Goal: Task Accomplishment & Management: Use online tool/utility

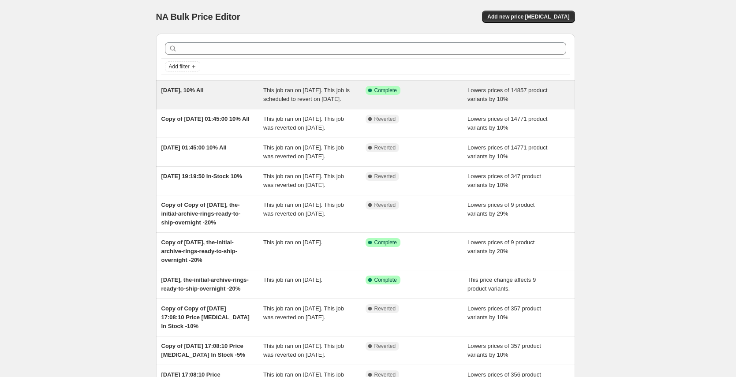
click at [247, 102] on div "[DATE], 10% All" at bounding box center [212, 95] width 102 height 18
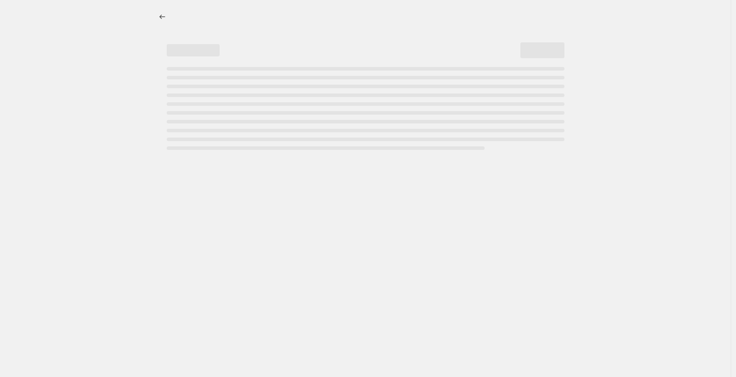
select select "percentage"
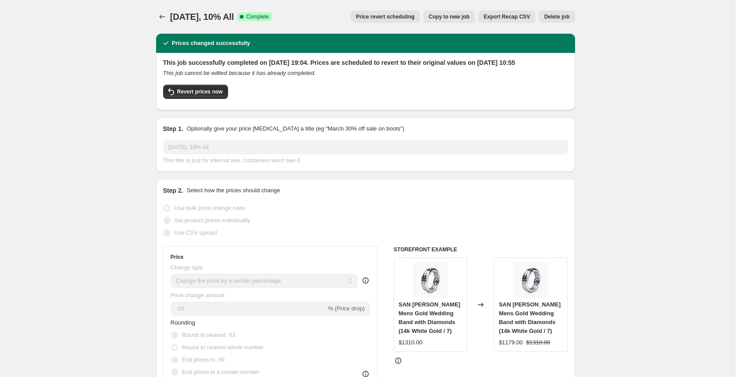
click at [388, 14] on span "Price revert scheduling" at bounding box center [385, 16] width 59 height 7
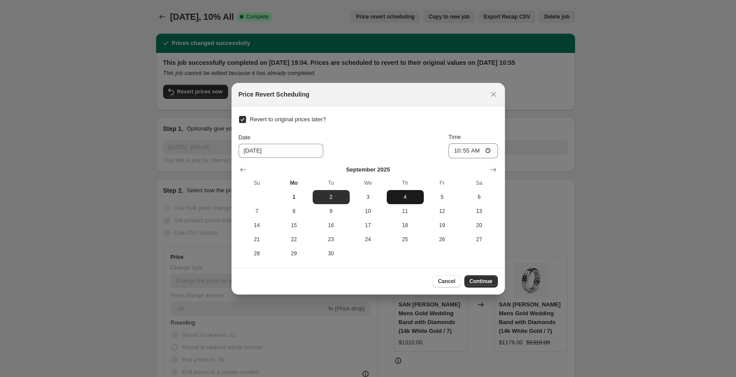
click at [409, 201] on button "4" at bounding box center [405, 197] width 37 height 14
type input "[DATE]"
click at [477, 280] on span "Continue" at bounding box center [481, 281] width 23 height 7
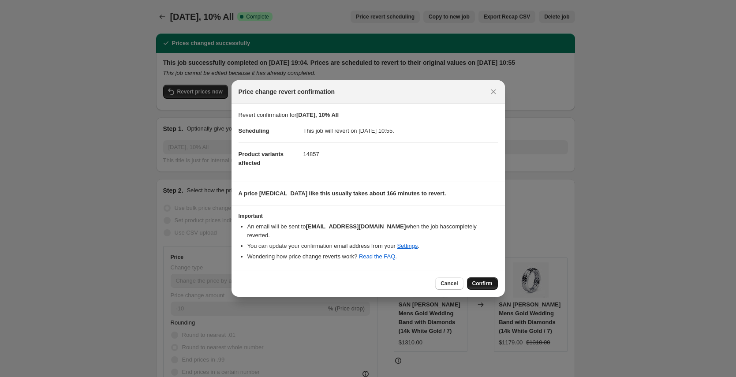
click at [480, 284] on span "Confirm" at bounding box center [482, 283] width 20 height 7
